Goal: Information Seeking & Learning: Learn about a topic

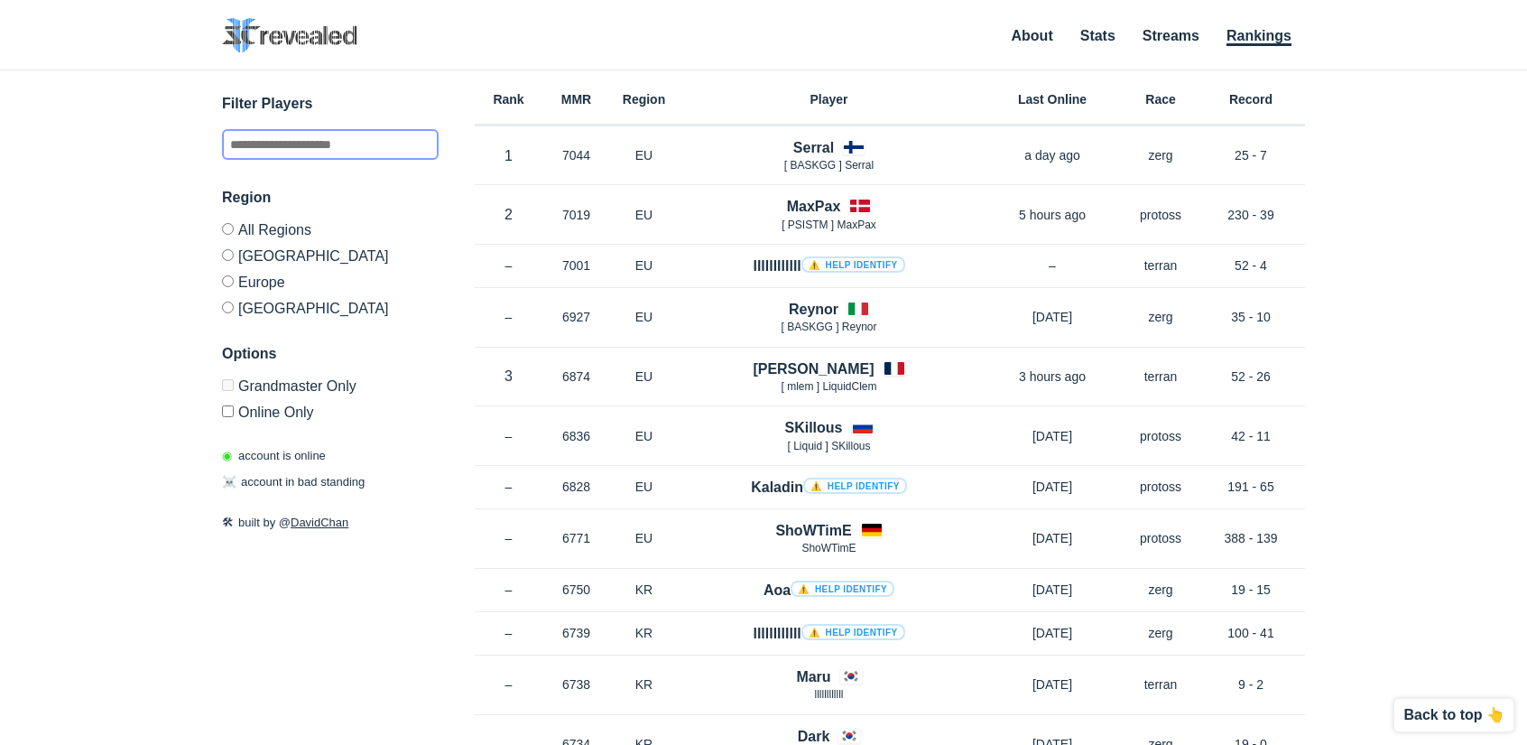
click at [311, 144] on input "text" at bounding box center [330, 144] width 217 height 31
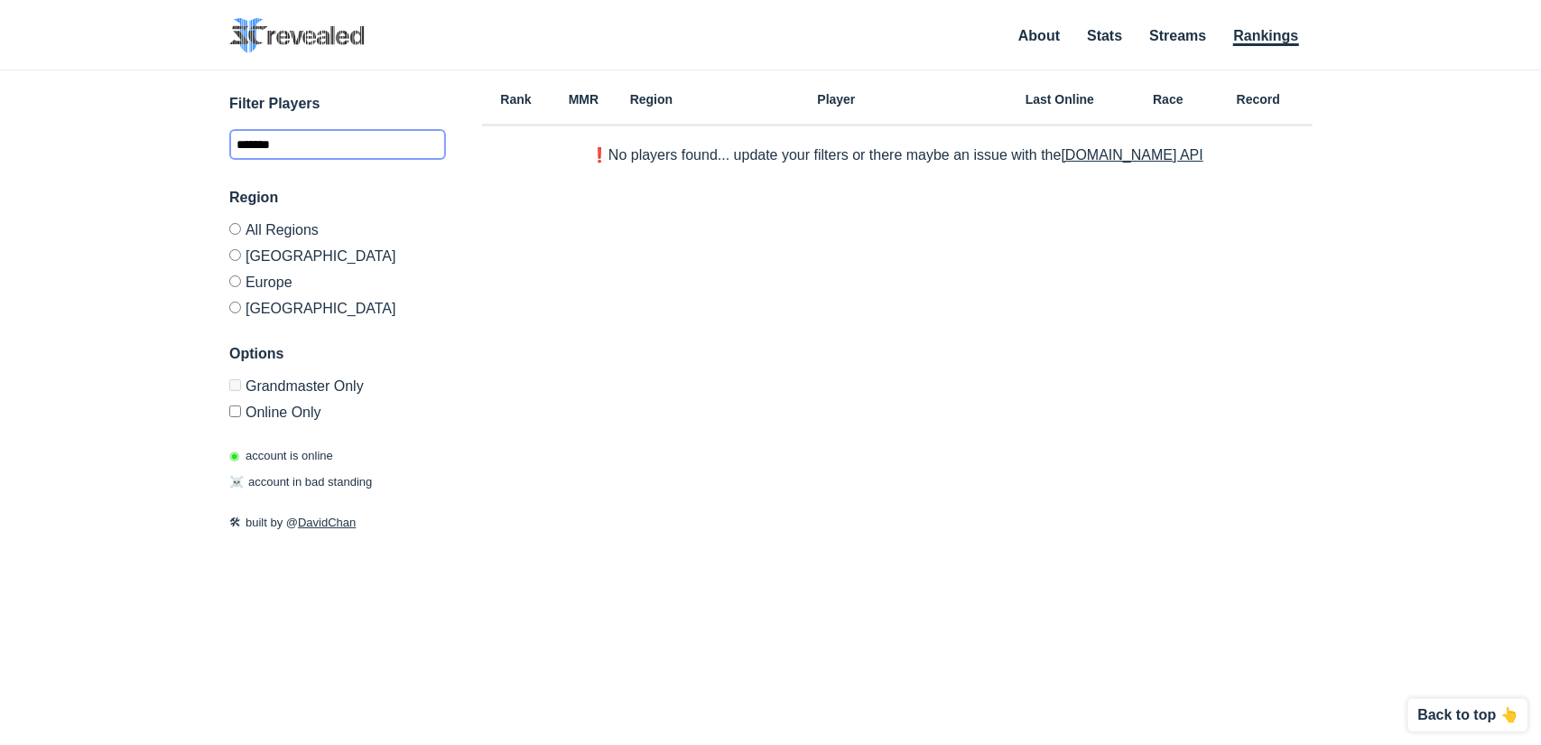
type input "*******"
click at [1107, 31] on link "Stats" at bounding box center [1104, 37] width 35 height 18
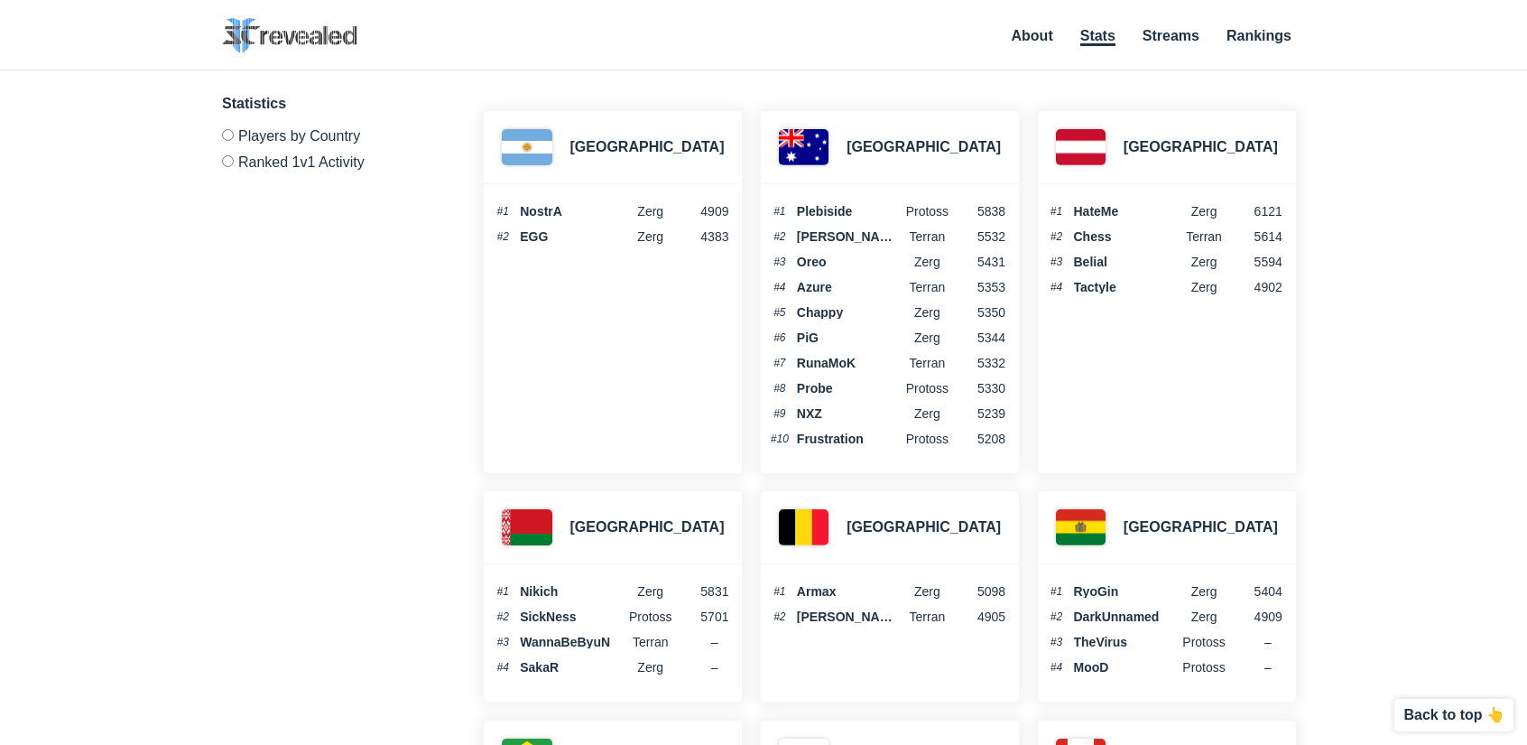
click at [296, 162] on label "Ranked 1v1 Activity" at bounding box center [330, 159] width 217 height 22
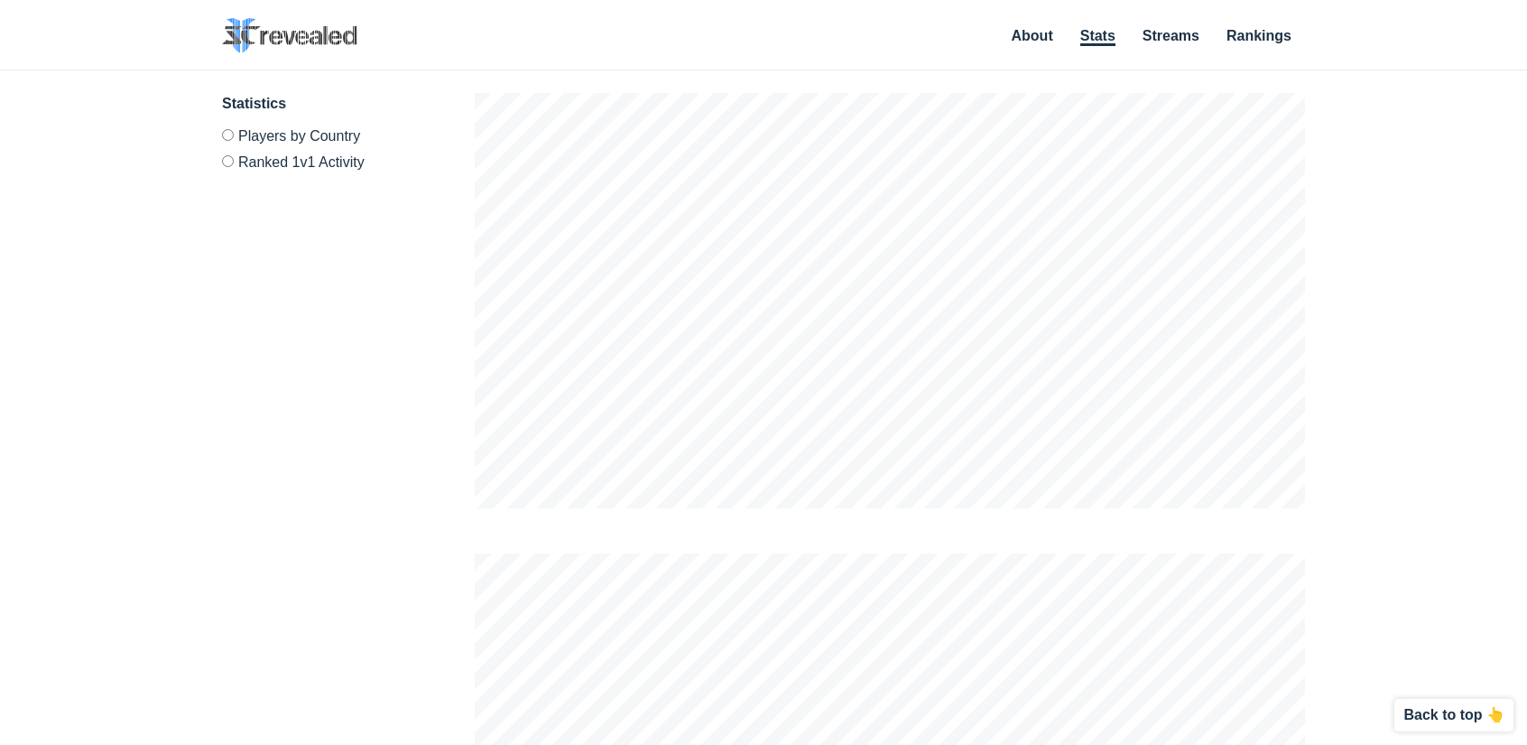
scroll to position [745, 1527]
click at [1158, 50] on nav "About Stats Streams Rankings" at bounding box center [1150, 37] width 312 height 38
click at [1167, 42] on link "Streams" at bounding box center [1171, 37] width 57 height 18
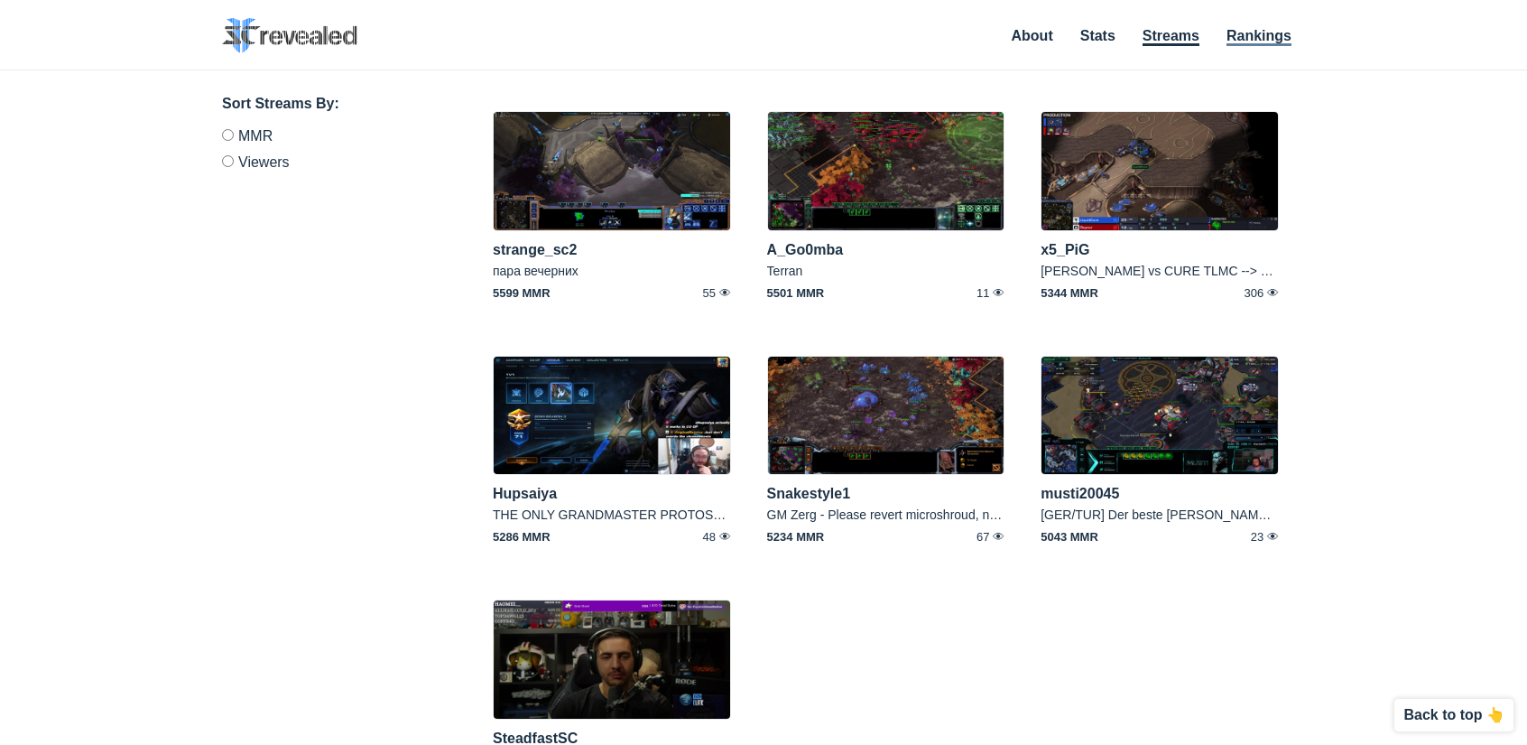
click at [1255, 34] on link "Rankings" at bounding box center [1259, 37] width 65 height 18
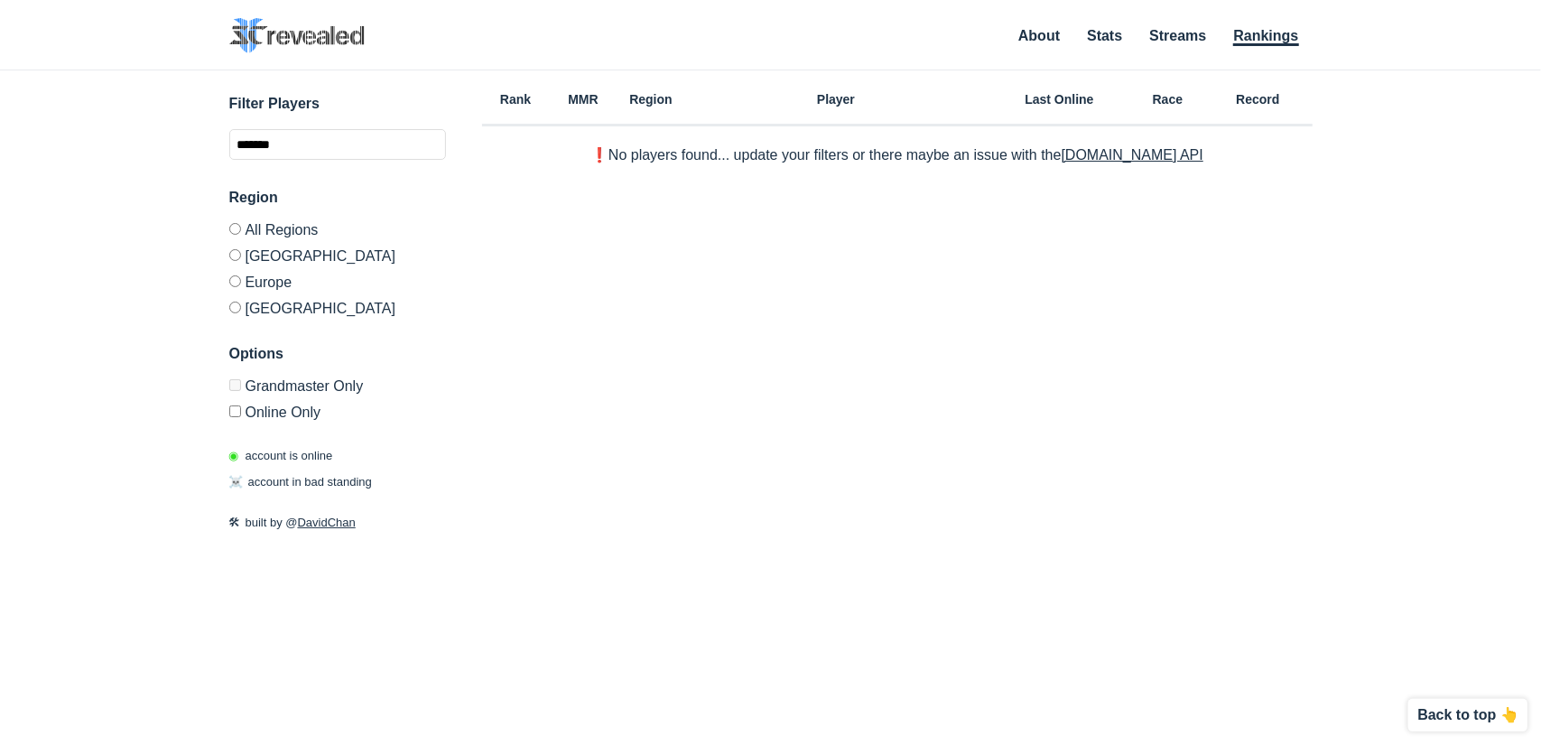
click at [323, 36] on img at bounding box center [296, 35] width 135 height 35
click at [273, 288] on label "Europe" at bounding box center [337, 281] width 217 height 26
click at [1105, 30] on link "Stats" at bounding box center [1104, 37] width 35 height 18
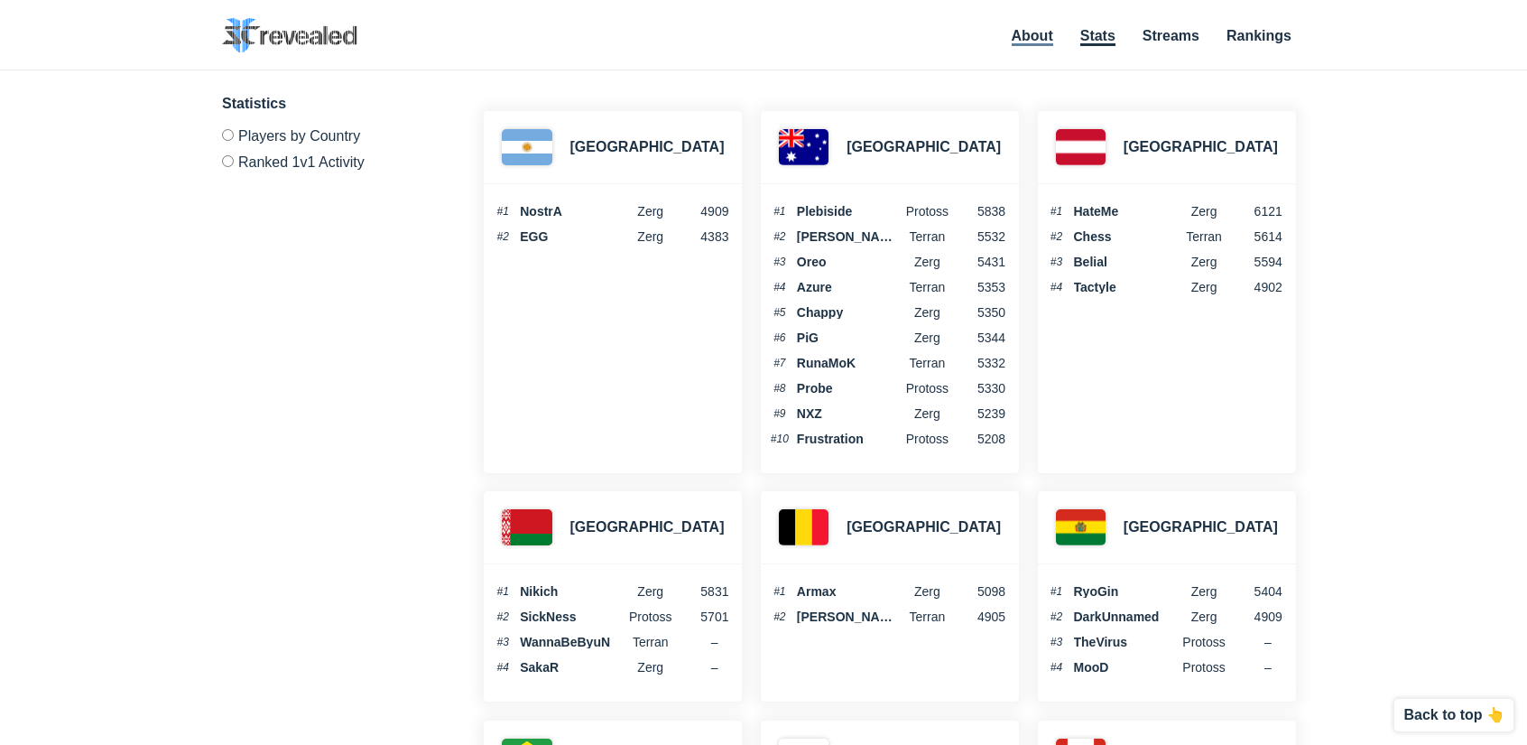
click at [1029, 37] on link "About" at bounding box center [1033, 37] width 42 height 18
